Goal: Transaction & Acquisition: Purchase product/service

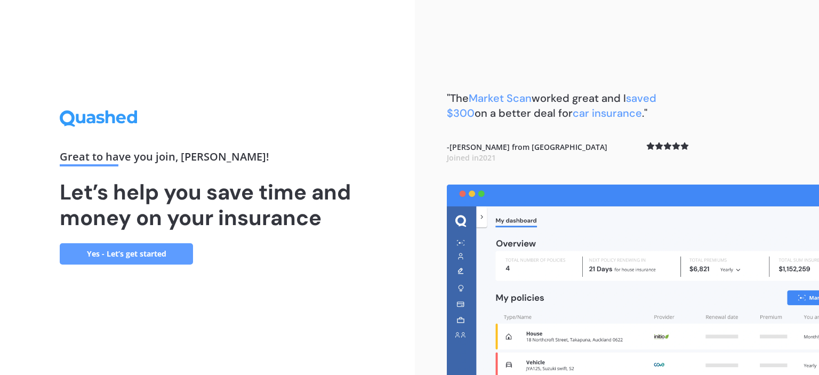
click at [116, 262] on link "Yes - Let’s get started" at bounding box center [126, 253] width 133 height 21
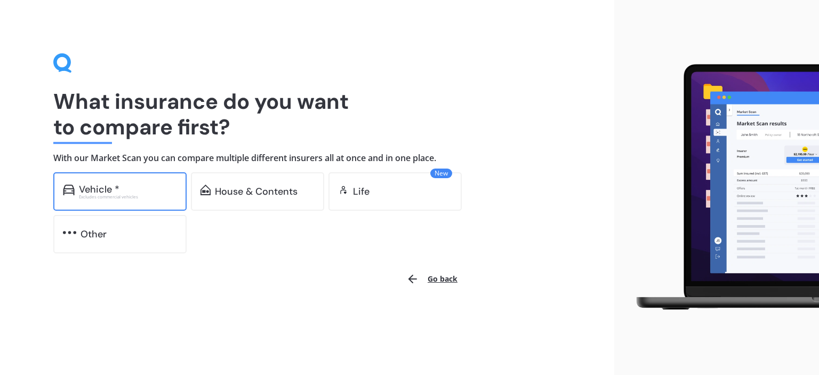
click at [144, 190] on div "Vehicle *" at bounding box center [128, 189] width 98 height 11
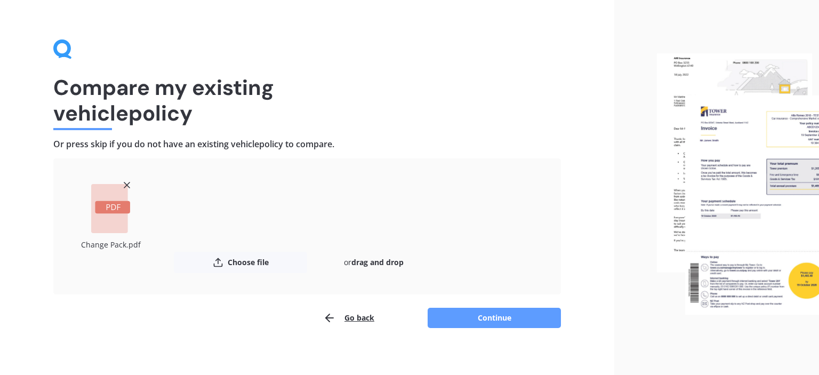
scroll to position [20, 0]
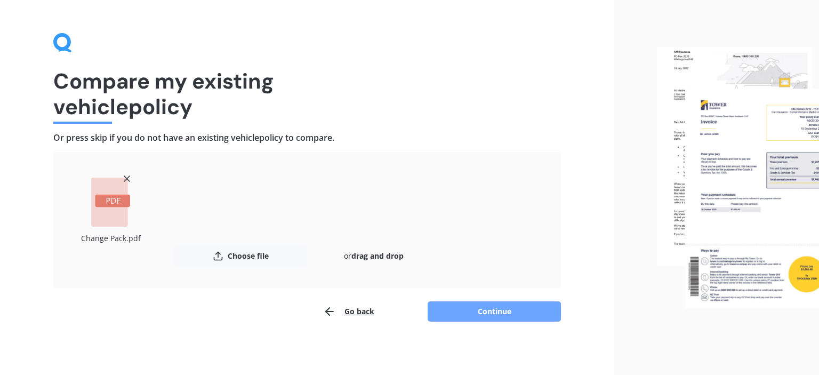
click at [471, 308] on button "Continue" at bounding box center [493, 311] width 133 height 20
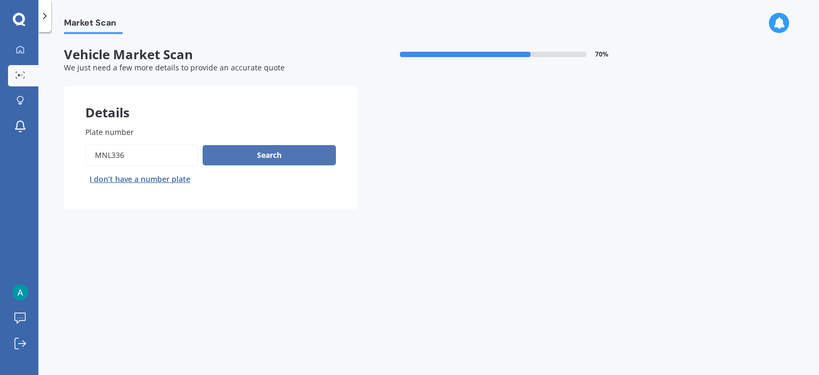
click at [236, 156] on button "Search" at bounding box center [269, 155] width 133 height 20
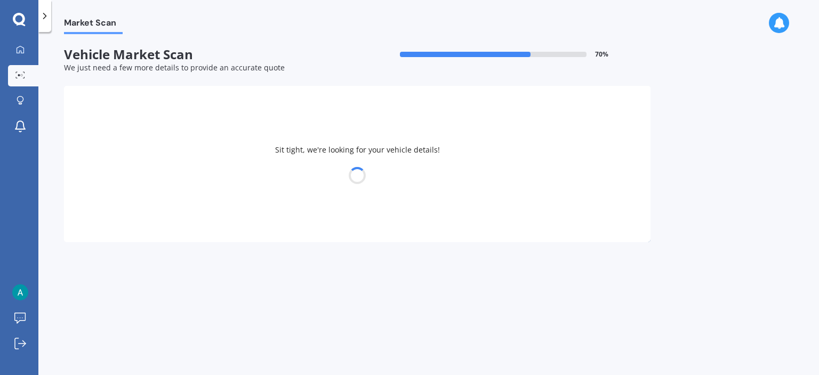
select select "HONDA"
select select "CIVIC"
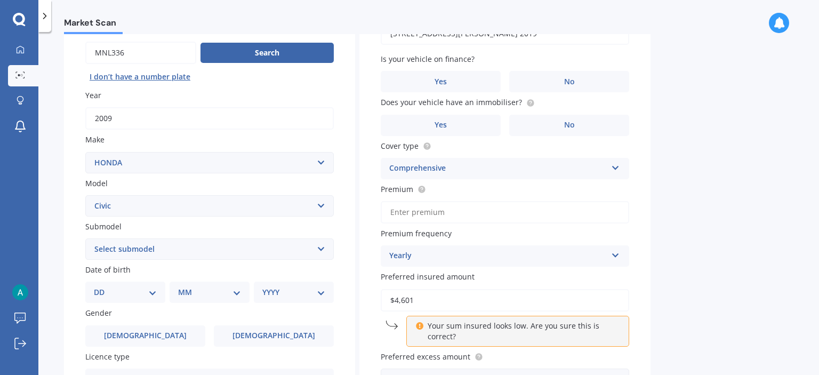
scroll to position [205, 0]
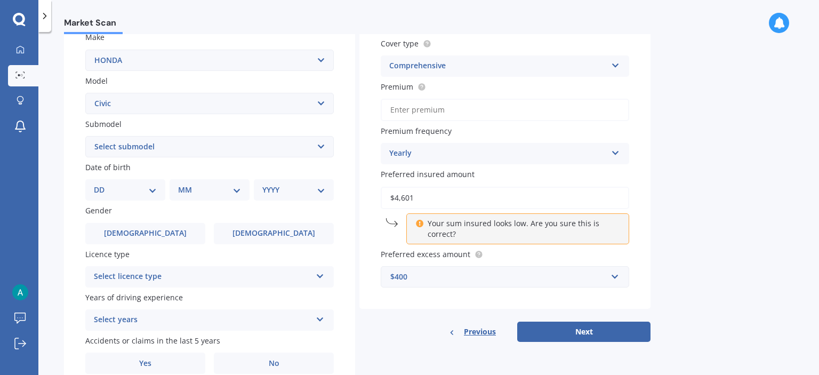
click at [85, 136] on select "Select submodel (all other) 1.8S 2.0S 4WD Wagon Breeze DX Euro 1.8L Exi GL GLi …" at bounding box center [209, 146] width 248 height 21
click at [94, 184] on select "DD 01 02 03 04 05 06 07 08 09 10 11 12 13 14 15 16 17 18 19 20 21 22 23 24 25 2…" at bounding box center [125, 190] width 63 height 12
select select "25"
click option "25" at bounding box center [0, 0] width 0 height 0
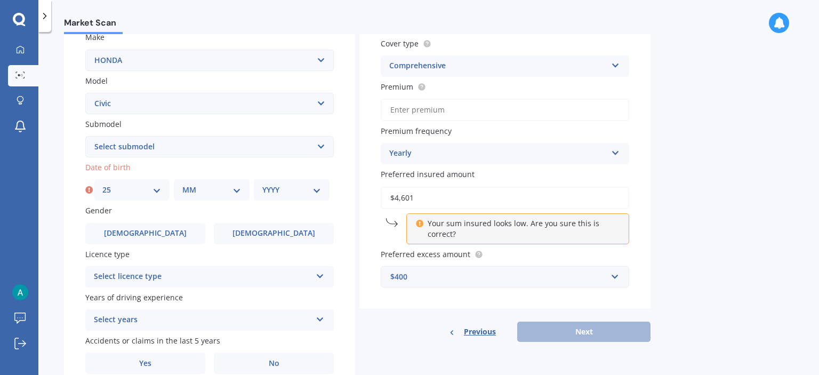
click at [182, 184] on select "MM 01 02 03 04 05 06 07 08 09 10 11 12" at bounding box center [211, 190] width 59 height 12
select select "11"
click option "11" at bounding box center [0, 0] width 0 height 0
click at [204, 160] on div "Plate number Search I don’t have a number plate Year [DATE] Make Select make AC…" at bounding box center [209, 147] width 291 height 495
click at [262, 184] on select "YYYY 2025 2024 2023 2022 2021 2020 2019 2018 2017 2016 2015 2014 2013 2012 2011…" at bounding box center [291, 190] width 59 height 12
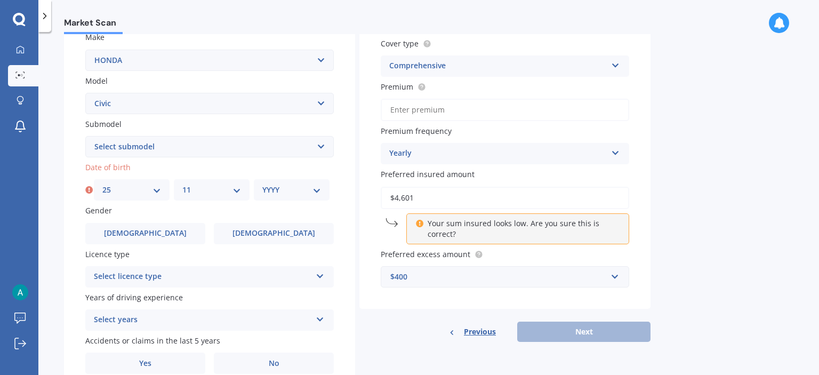
select select "1998"
click option "1998" at bounding box center [0, 0] width 0 height 0
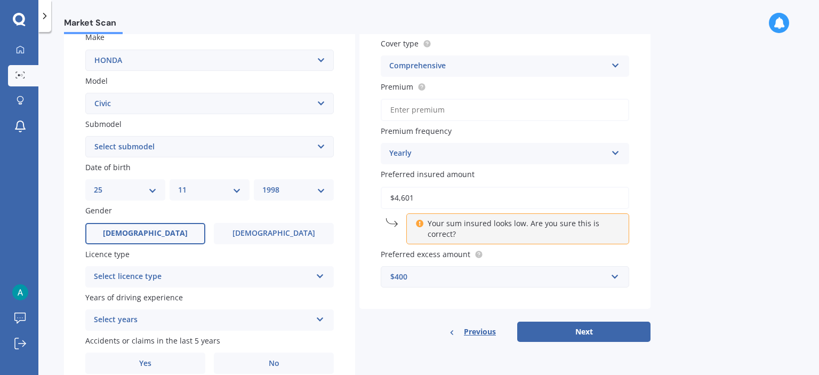
click at [150, 232] on span "[DEMOGRAPHIC_DATA]" at bounding box center [145, 233] width 85 height 9
click at [0, 0] on input "[DEMOGRAPHIC_DATA]" at bounding box center [0, 0] width 0 height 0
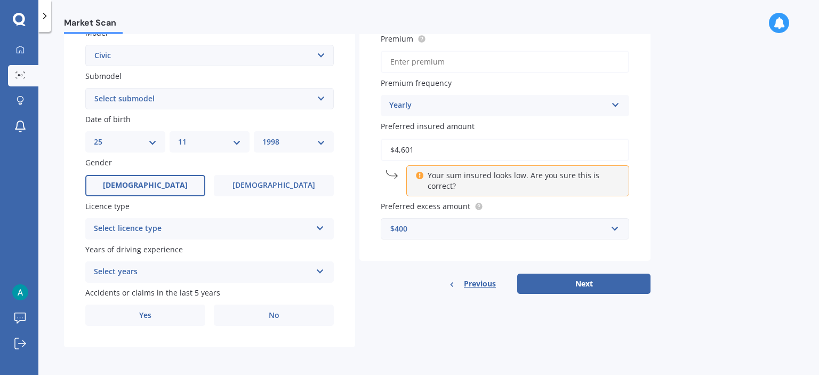
click at [206, 230] on div "Select licence type" at bounding box center [202, 228] width 217 height 13
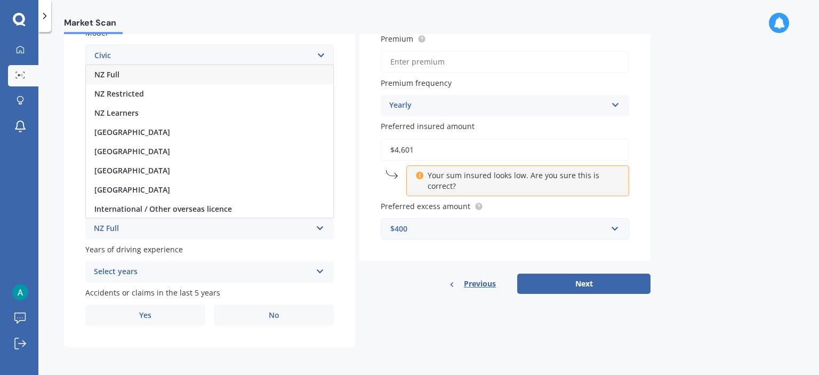
click at [222, 77] on div "NZ Full" at bounding box center [209, 74] width 247 height 19
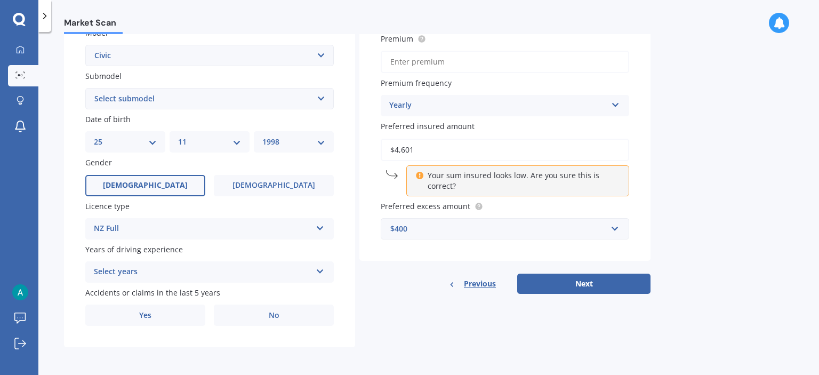
click at [248, 269] on div "Select years" at bounding box center [202, 271] width 217 height 13
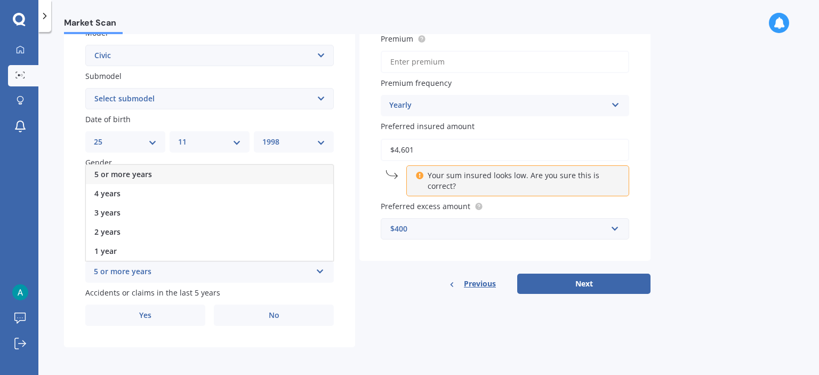
click at [288, 174] on div "5 or more years" at bounding box center [209, 174] width 247 height 19
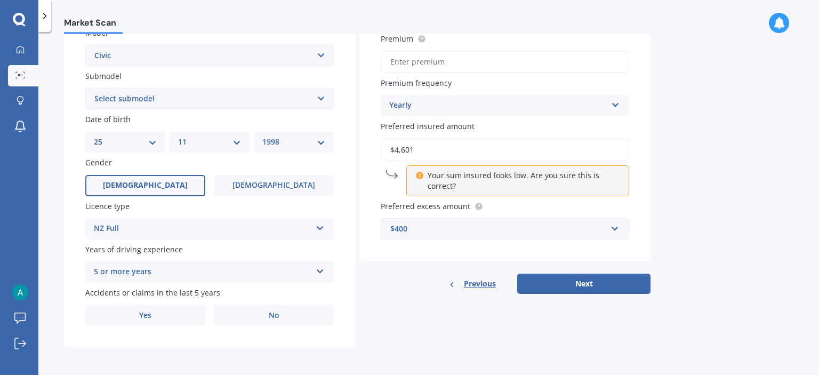
click at [360, 269] on div "Vehicle is parked at [STREET_ADDRESS][PERSON_NAME] 2019 Enter address manually …" at bounding box center [504, 63] width 291 height 460
click at [376, 298] on div "Details Plate number Search I don’t have a number plate Year [DATE] Make Select…" at bounding box center [357, 90] width 586 height 514
click at [191, 316] on label "Yes" at bounding box center [145, 314] width 120 height 21
click at [0, 0] on input "Yes" at bounding box center [0, 0] width 0 height 0
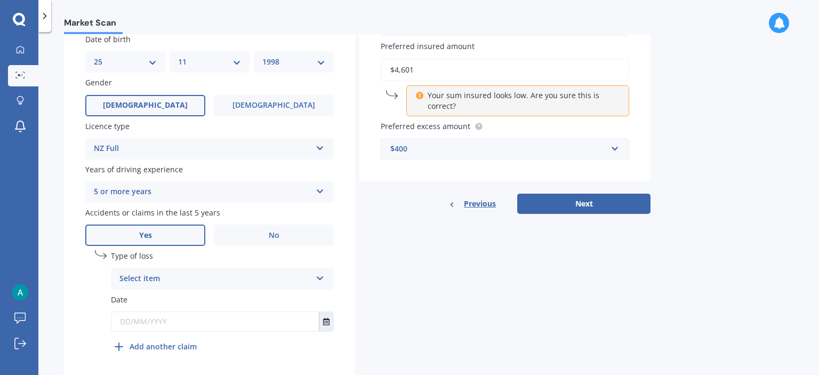
scroll to position [371, 0]
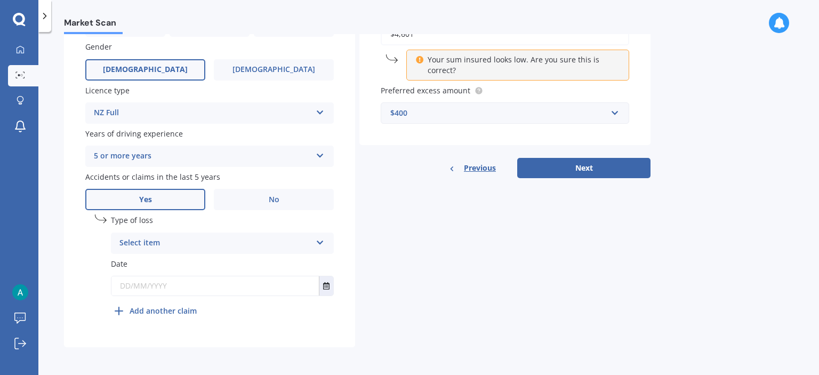
click at [238, 235] on div "Select item At fault accident Not at fault accident" at bounding box center [222, 242] width 223 height 21
click at [158, 258] on div "At fault accident" at bounding box center [222, 263] width 222 height 19
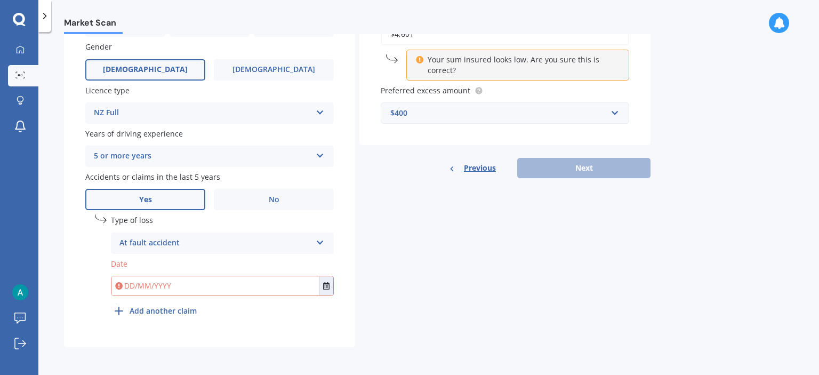
click at [155, 284] on input "text" at bounding box center [214, 285] width 207 height 19
type input "[DATE]"
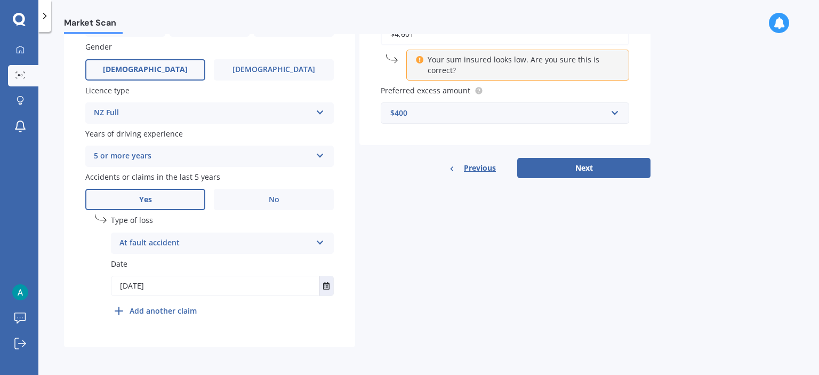
click at [310, 244] on div "At fault accident" at bounding box center [215, 243] width 192 height 13
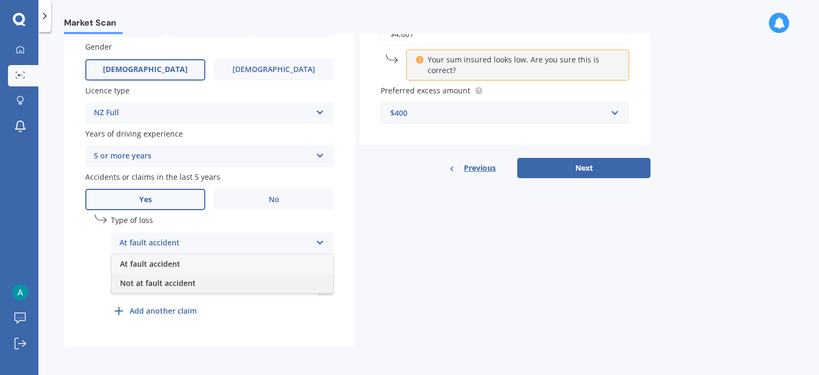
click at [278, 274] on div "Not at fault accident" at bounding box center [222, 282] width 222 height 19
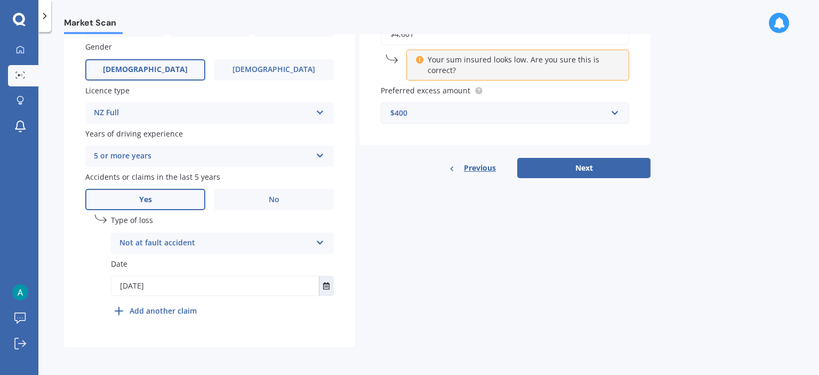
click at [426, 222] on div "Details Plate number Search I don’t have a number plate Year [DATE] Make Select…" at bounding box center [357, 32] width 586 height 629
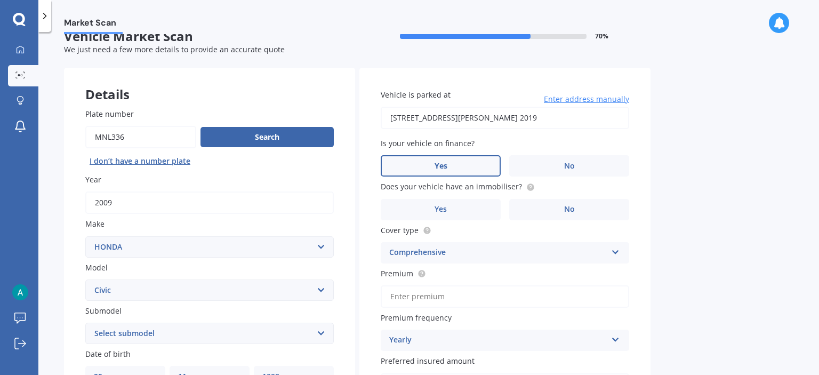
scroll to position [0, 0]
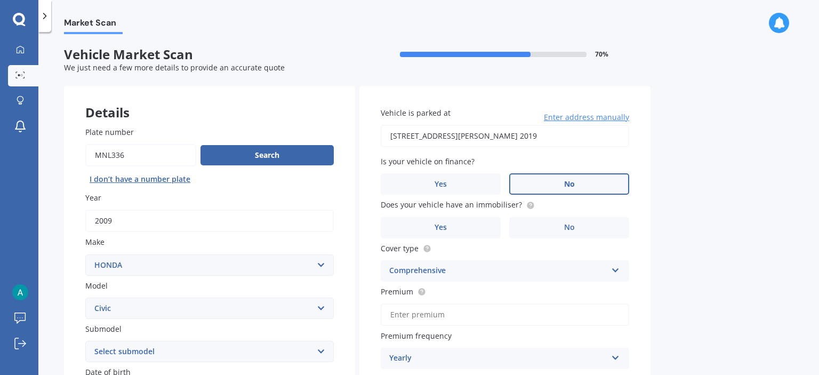
click at [561, 189] on label "No" at bounding box center [569, 183] width 120 height 21
click at [0, 0] on input "No" at bounding box center [0, 0] width 0 height 0
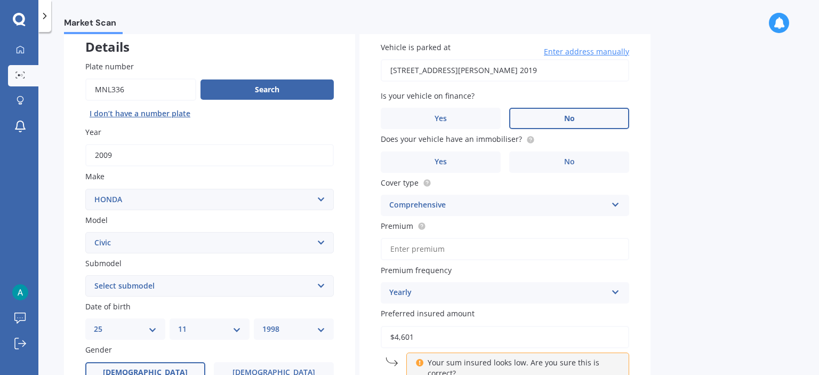
scroll to position [102, 0]
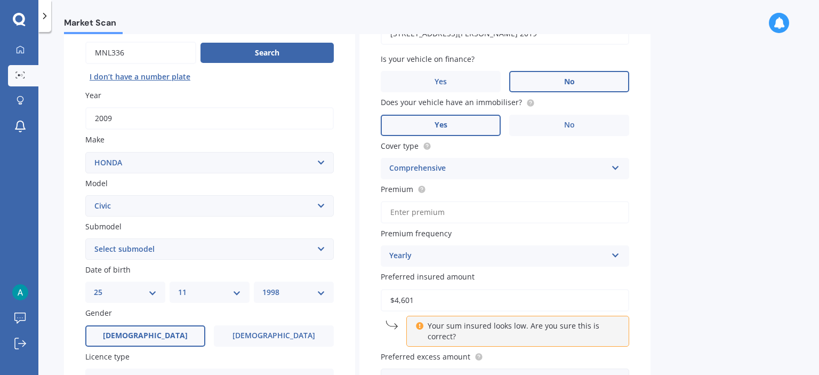
click at [488, 119] on label "Yes" at bounding box center [441, 125] width 120 height 21
click at [0, 0] on input "Yes" at bounding box center [0, 0] width 0 height 0
click at [513, 171] on div "Comprehensive" at bounding box center [497, 168] width 217 height 13
click at [485, 224] on div "Comprehensive" at bounding box center [504, 227] width 247 height 19
click at [478, 210] on input "Premium" at bounding box center [505, 212] width 248 height 22
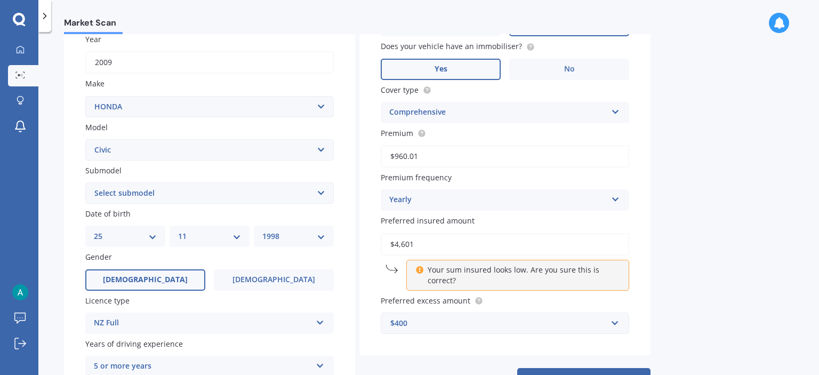
scroll to position [205, 0]
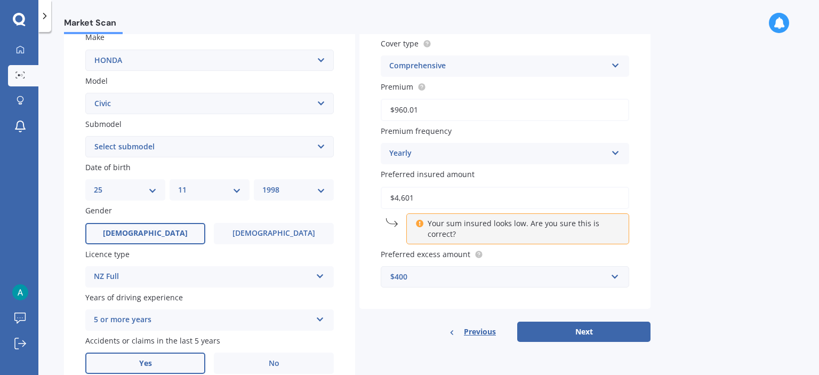
type input "$960.01"
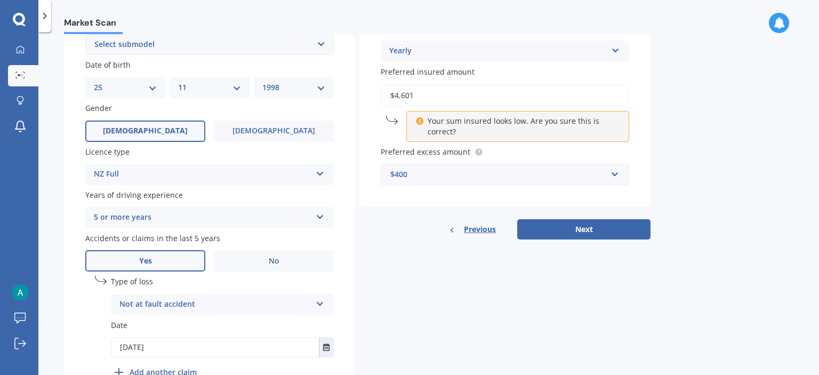
click at [594, 180] on div "$400" at bounding box center [498, 174] width 216 height 12
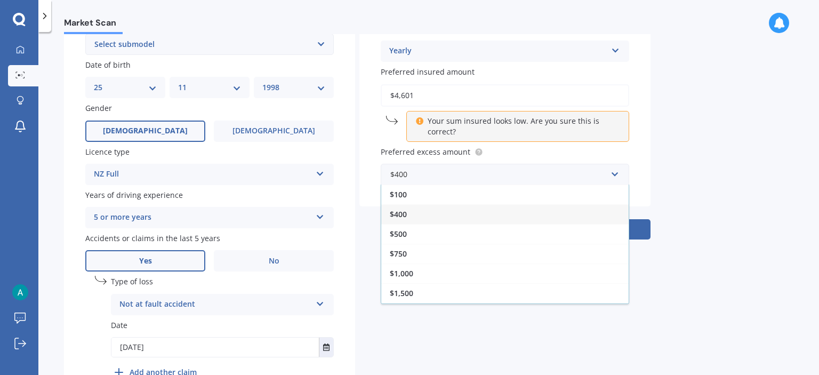
click at [674, 174] on div "Market Scan Vehicle Market Scan 70 % We just need a few more details to provide…" at bounding box center [428, 205] width 780 height 343
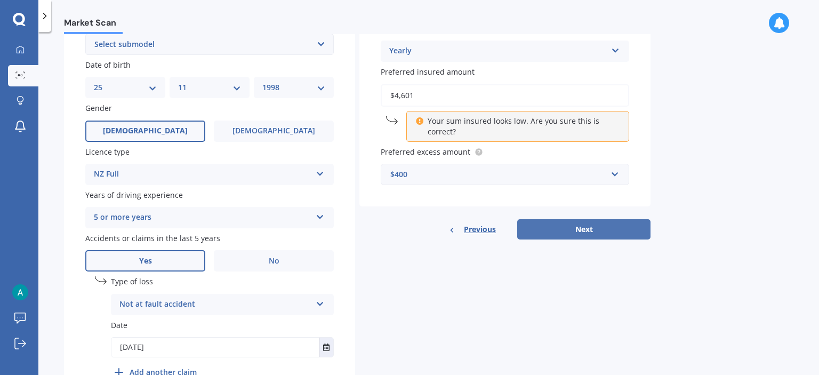
click at [536, 231] on button "Next" at bounding box center [583, 229] width 133 height 20
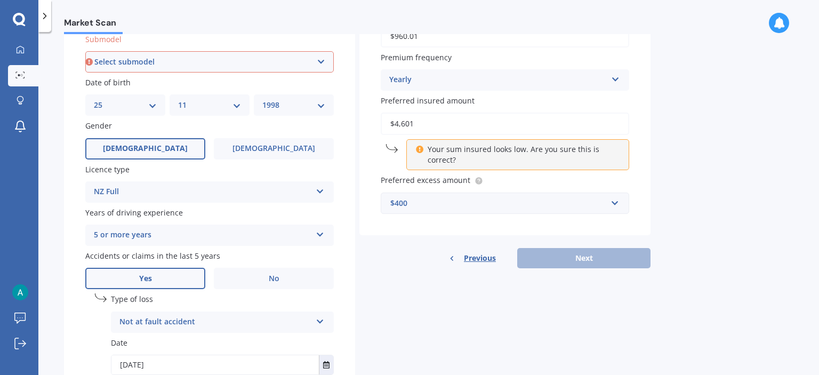
scroll to position [289, 0]
click at [85, 52] on select "Select submodel (all other) 1.8S 2.0S 4WD Wagon Breeze DX Euro 1.8L Exi GL GLi …" at bounding box center [209, 62] width 248 height 21
click option "2.0S" at bounding box center [0, 0] width 0 height 0
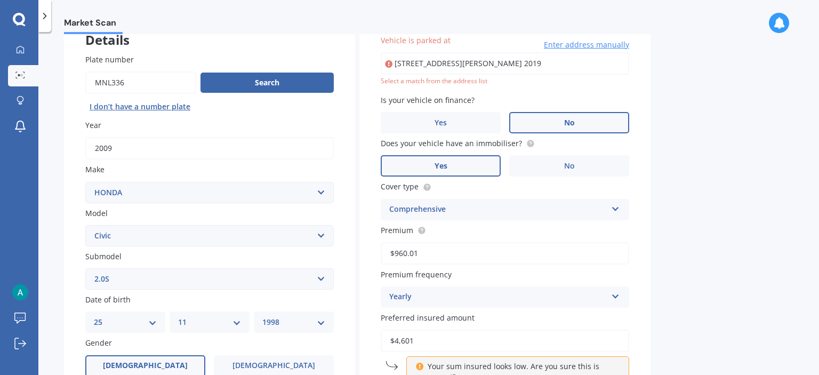
scroll to position [175, 0]
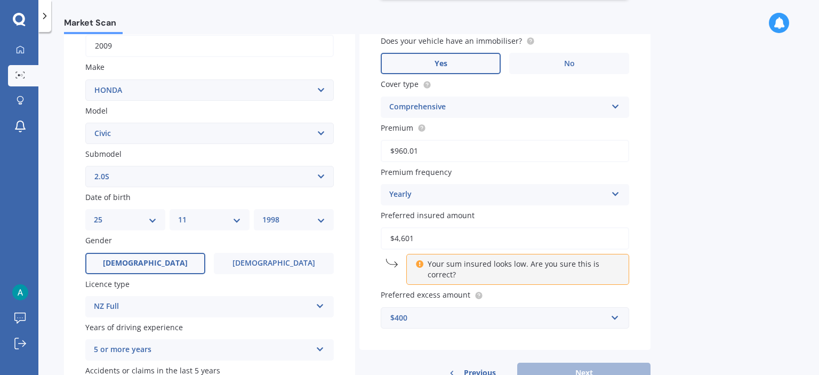
click at [85, 166] on select "Select submodel (all other) 1.8S 2.0S 4WD Wagon Breeze DX Euro 1.8L Exi GL GLi …" at bounding box center [209, 176] width 248 height 21
drag, startPoint x: 177, startPoint y: 175, endPoint x: 685, endPoint y: 161, distance: 508.6
click at [685, 161] on div "Market Scan Vehicle Market Scan 70 % We just need a few more details to provide…" at bounding box center [428, 205] width 780 height 343
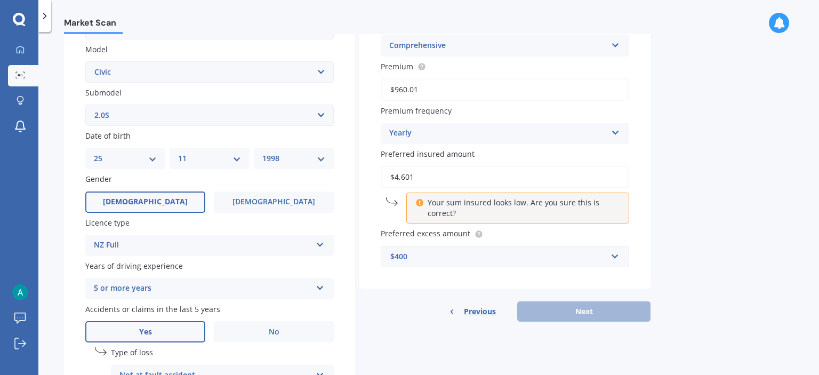
scroll to position [277, 0]
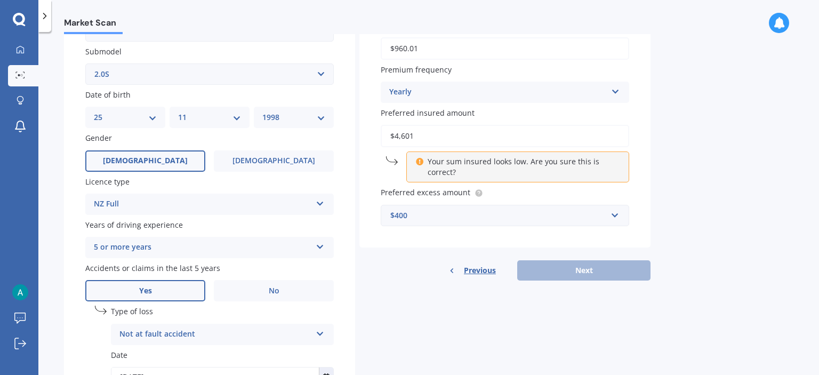
click at [85, 63] on select "Select submodel (all other) 1.8S 2.0S 4WD Wagon Breeze DX Euro 1.8L Exi GL GLi …" at bounding box center [209, 73] width 248 height 21
select select "1.8S"
click option "1.8S" at bounding box center [0, 0] width 0 height 0
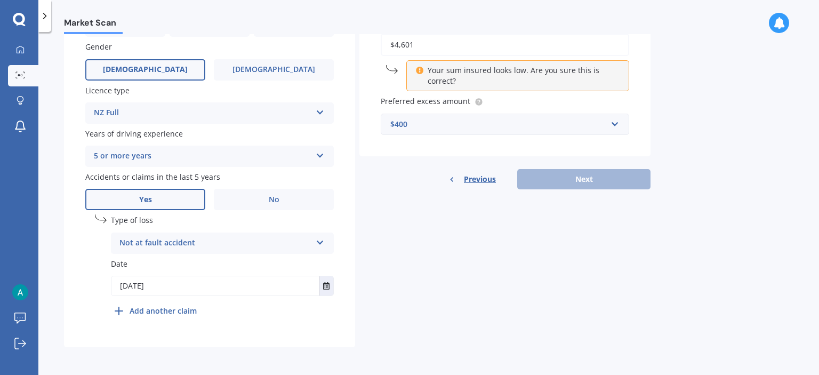
scroll to position [269, 0]
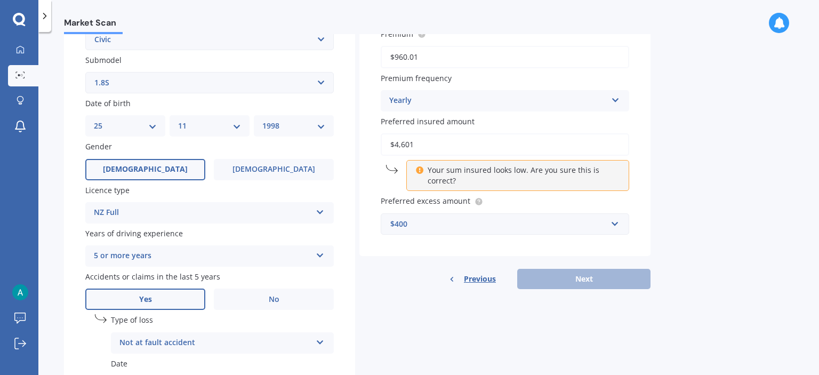
click at [486, 175] on p "Your sum insured looks low. Are you sure this is correct?" at bounding box center [521, 175] width 188 height 21
click at [484, 154] on input "$4,601" at bounding box center [505, 144] width 248 height 22
click at [711, 174] on div "Market Scan Vehicle Market Scan 70 % We just need a few more details to provide…" at bounding box center [428, 205] width 780 height 343
click at [560, 282] on div "Previous Next" at bounding box center [504, 279] width 291 height 20
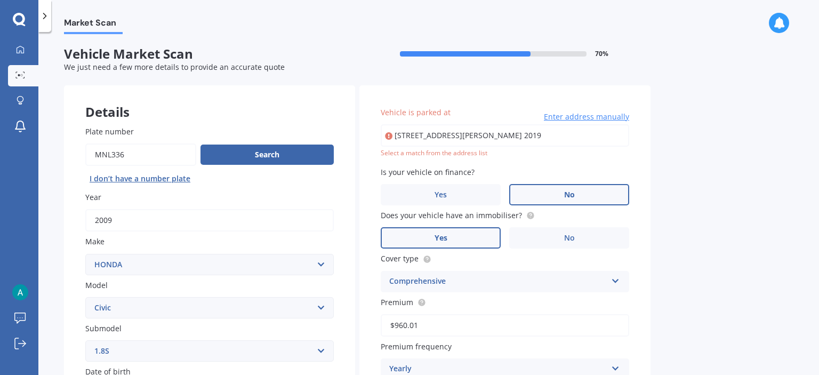
scroll to position [0, 0]
click at [457, 137] on input "[STREET_ADDRESS][PERSON_NAME] 2019" at bounding box center [505, 136] width 248 height 22
type input "[STREET_ADDRESS][PERSON_NAME] 2019"
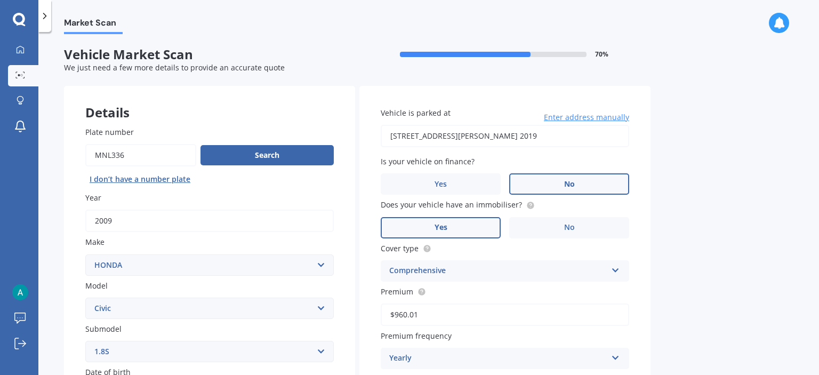
click at [751, 183] on div "Market Scan Vehicle Market Scan 70 % We just need a few more details to provide…" at bounding box center [428, 205] width 780 height 343
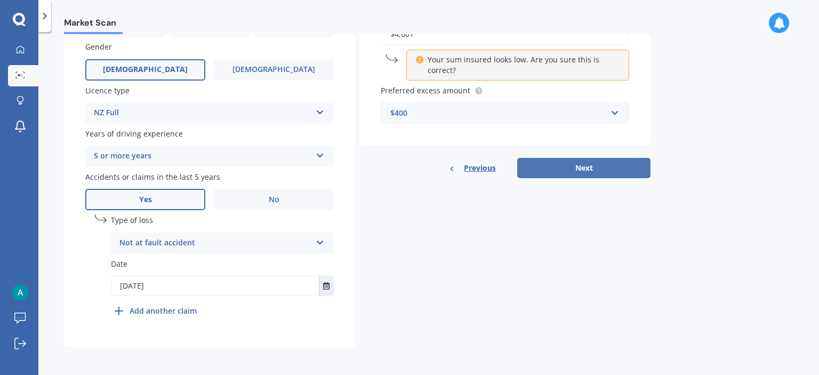
click at [610, 170] on button "Next" at bounding box center [583, 168] width 133 height 20
select select "25"
select select "11"
select select "1998"
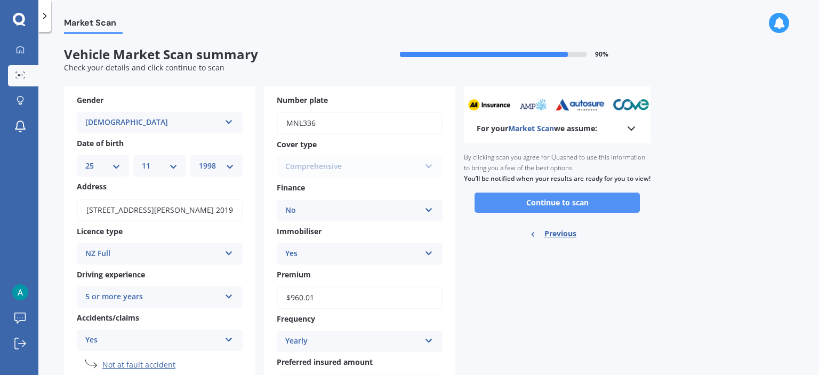
click at [487, 211] on button "Continue to scan" at bounding box center [556, 202] width 165 height 20
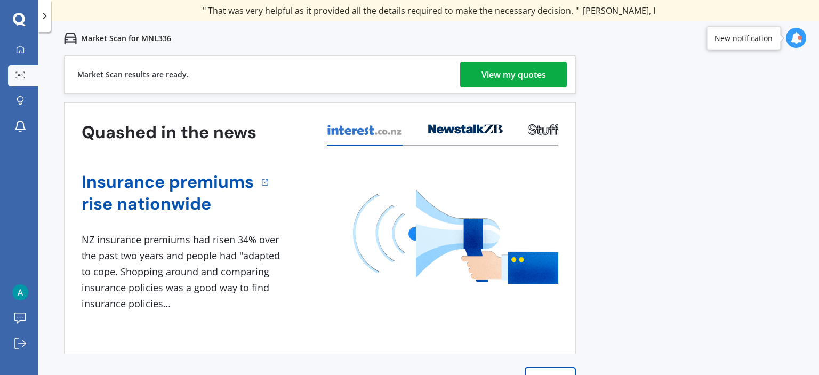
click at [506, 70] on div "View my quotes" at bounding box center [513, 75] width 64 height 26
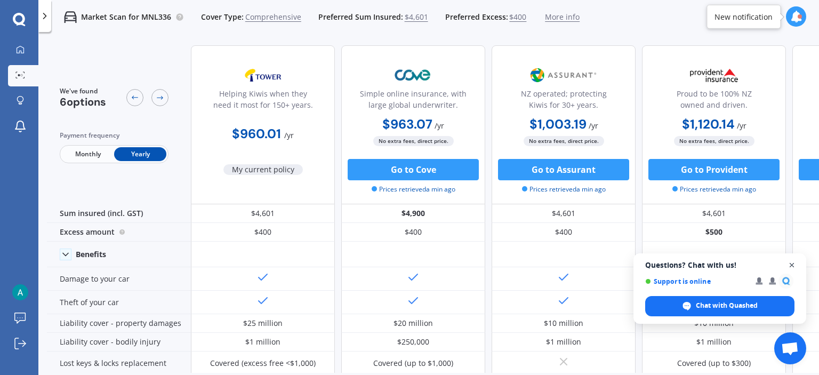
click at [793, 270] on span "Open chat" at bounding box center [791, 264] width 13 height 13
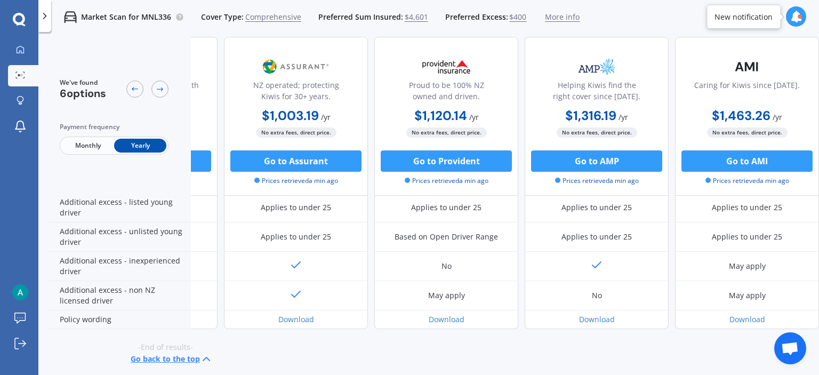
scroll to position [531, 0]
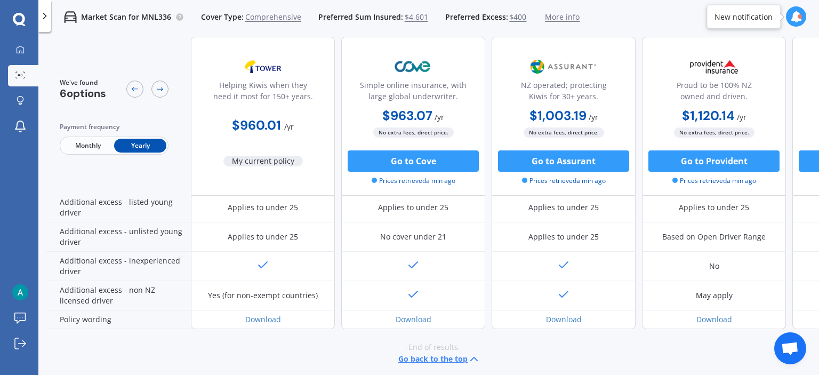
click at [97, 144] on span "Monthly" at bounding box center [88, 146] width 52 height 14
